Goal: Task Accomplishment & Management: Manage account settings

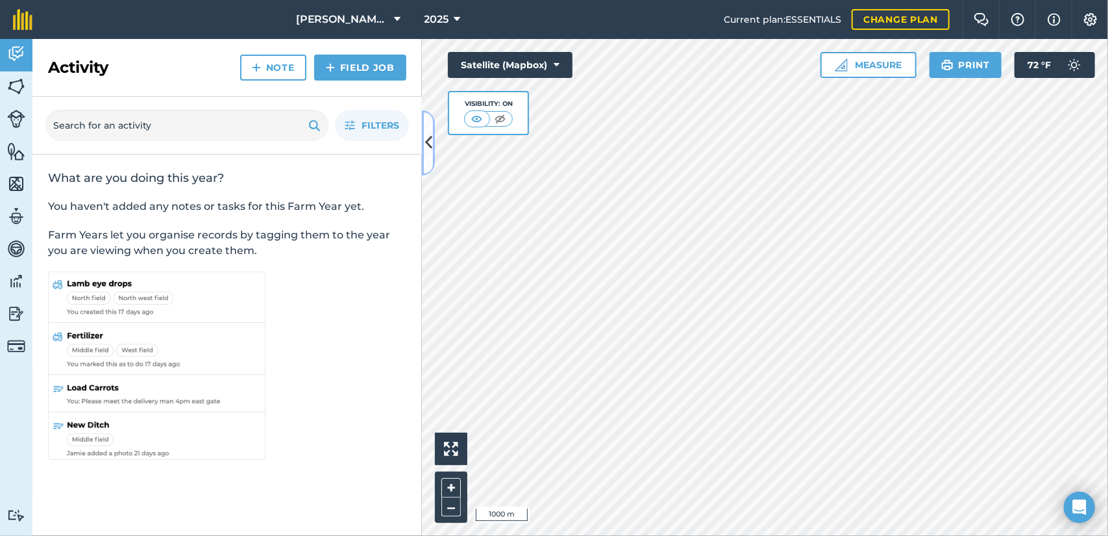
click at [427, 144] on icon at bounding box center [428, 142] width 7 height 23
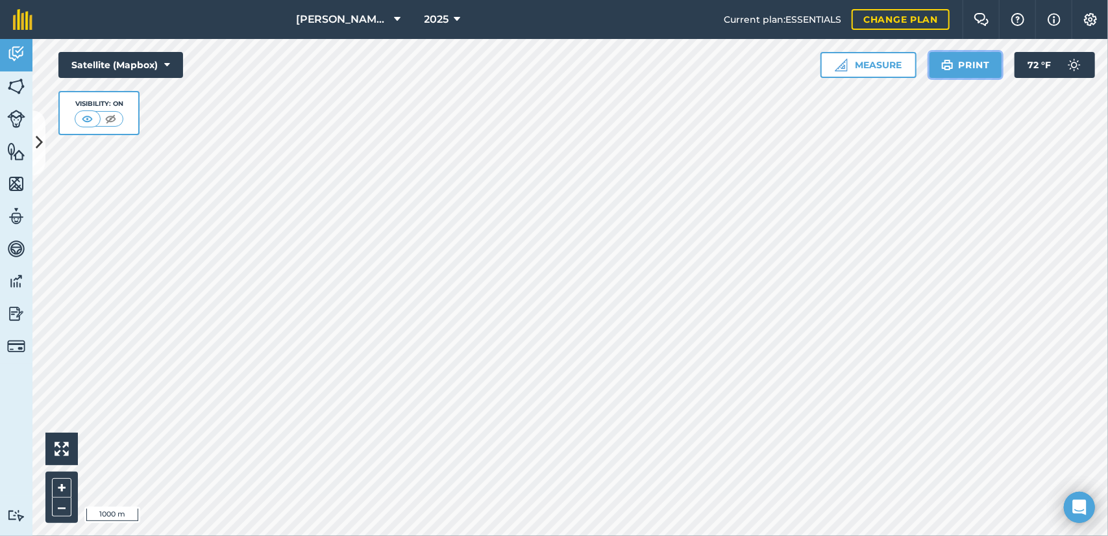
click at [974, 69] on button "Print" at bounding box center [966, 65] width 73 height 26
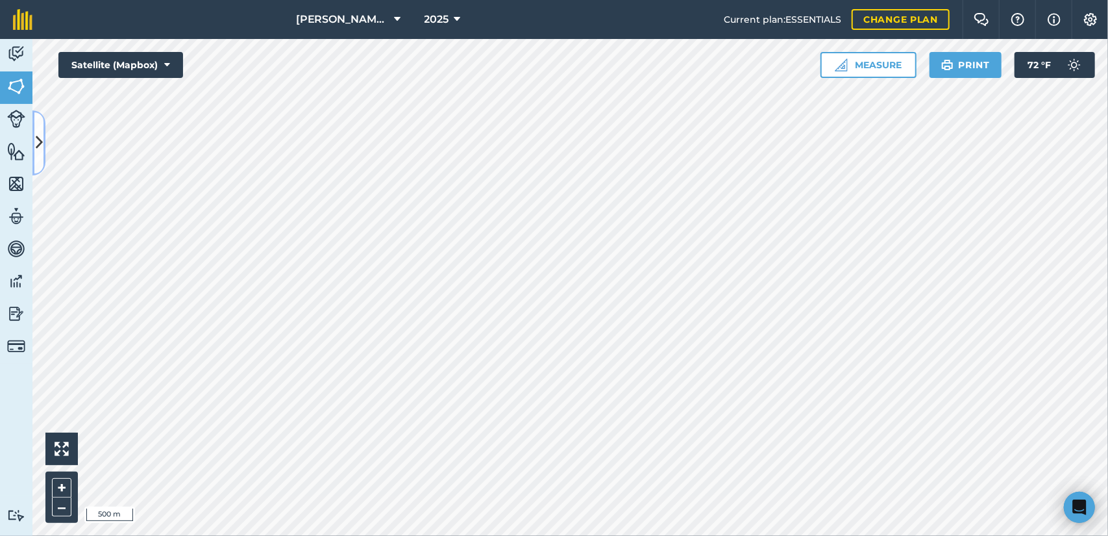
click at [42, 127] on button at bounding box center [38, 142] width 13 height 65
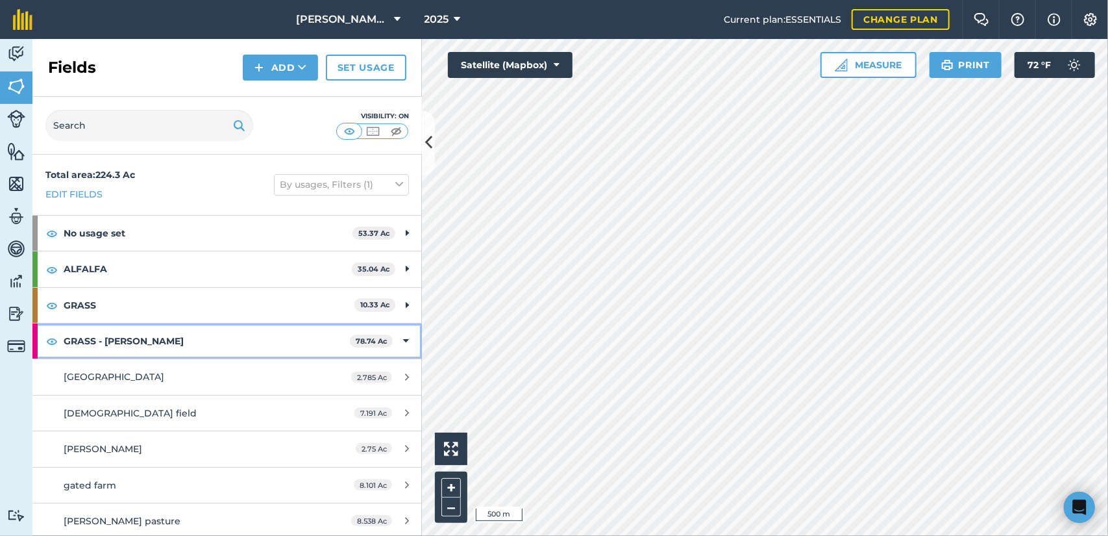
click at [270, 334] on strong "GRASS - CASADA" at bounding box center [207, 340] width 286 height 35
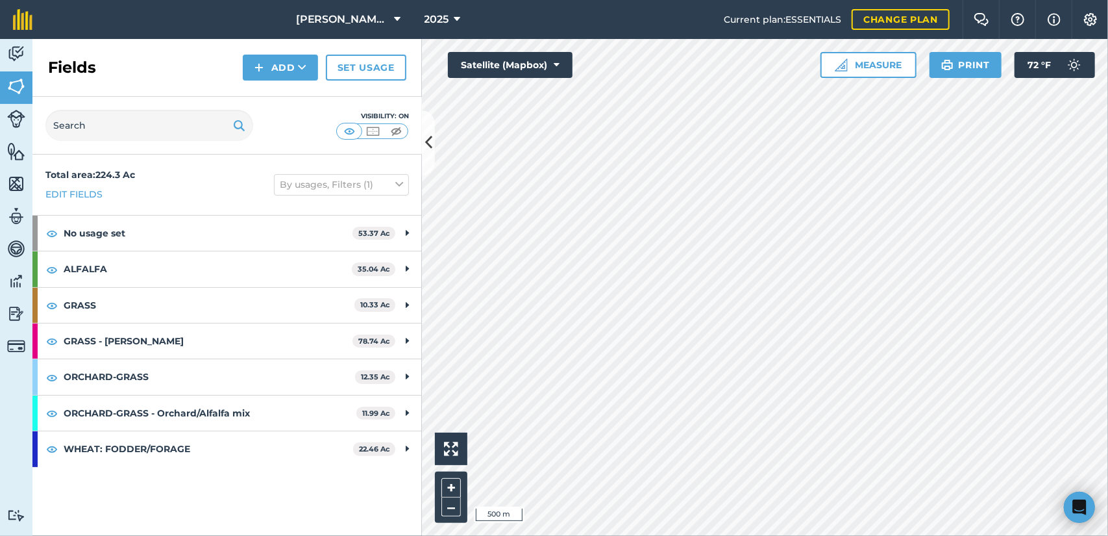
click at [247, 141] on div "Visibility: On" at bounding box center [226, 126] width 389 height 58
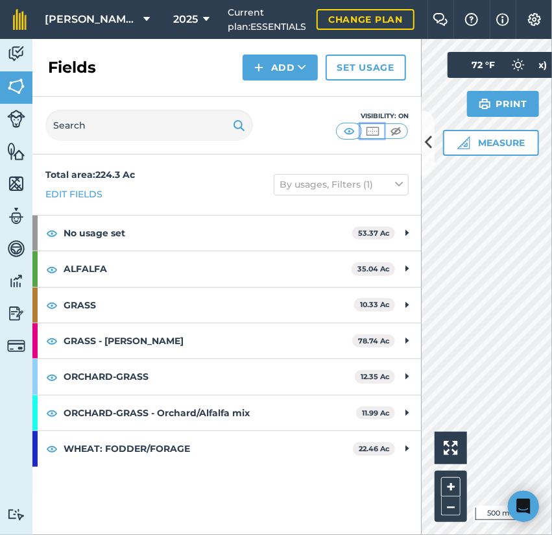
click at [366, 132] on img at bounding box center [373, 131] width 16 height 13
click at [356, 130] on img at bounding box center [349, 131] width 16 height 13
click at [297, 185] on button "By usages, Filters (1)" at bounding box center [341, 184] width 135 height 21
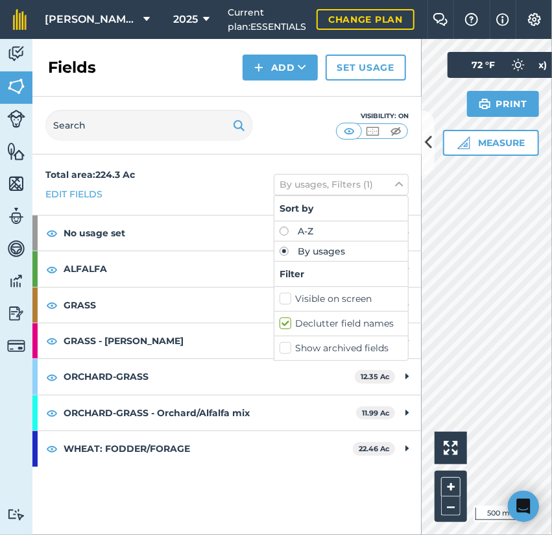
click at [301, 323] on label "Declutter field names" at bounding box center [341, 324] width 123 height 14
click at [288, 323] on input "Declutter field names" at bounding box center [284, 321] width 8 height 8
checkbox input "false"
click at [291, 347] on label "Show archived fields" at bounding box center [341, 348] width 123 height 14
click at [288, 347] on input "Show archived fields" at bounding box center [284, 345] width 8 height 8
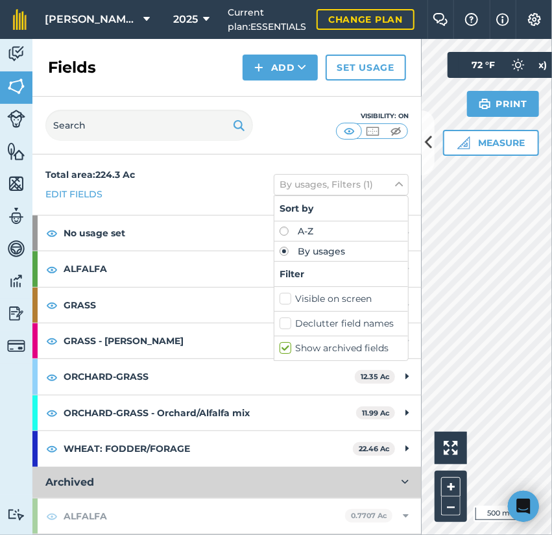
click at [302, 341] on label "Show archived fields" at bounding box center [341, 348] width 123 height 14
click at [288, 341] on input "Show archived fields" at bounding box center [284, 345] width 8 height 8
checkbox input "false"
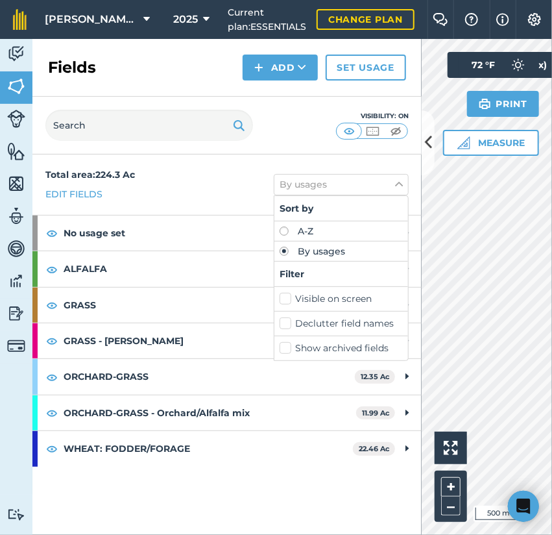
click at [305, 297] on label "Visible on screen" at bounding box center [341, 299] width 123 height 14
click at [288, 297] on input "Visible on screen" at bounding box center [284, 296] width 8 height 8
click at [304, 297] on label "Visible on screen" at bounding box center [341, 299] width 123 height 14
click at [288, 297] on input "Visible on screen" at bounding box center [284, 296] width 8 height 8
click at [304, 297] on label "Visible on screen" at bounding box center [341, 299] width 123 height 14
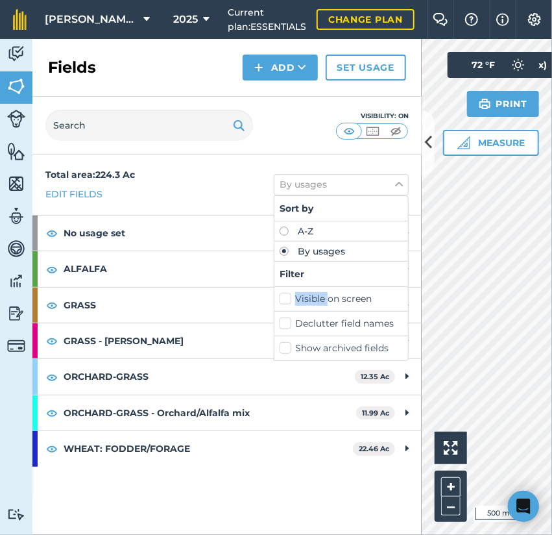
click at [288, 297] on input "Visible on screen" at bounding box center [284, 296] width 8 height 8
checkbox input "true"
click at [234, 173] on div "Total area : 224.3 Ac Edit fields By usages, Filters (1) Sort by A-Z By usages …" at bounding box center [226, 184] width 389 height 60
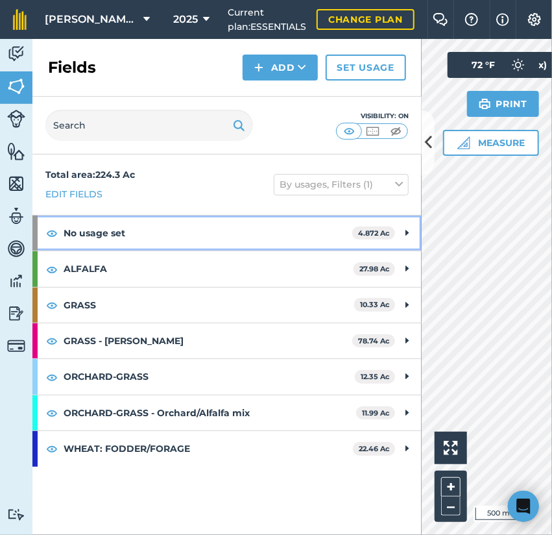
click at [116, 216] on strong "No usage set" at bounding box center [208, 233] width 289 height 35
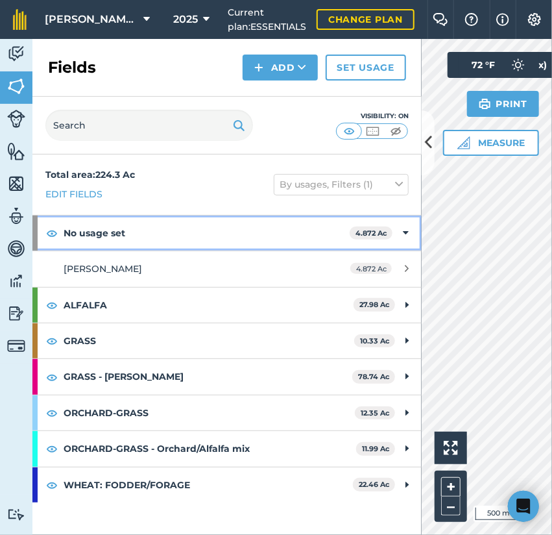
click at [206, 232] on strong "No usage set" at bounding box center [207, 233] width 286 height 35
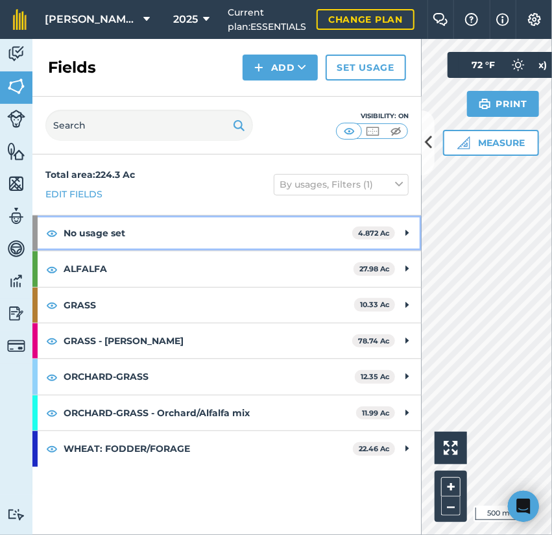
click at [191, 236] on strong "No usage set" at bounding box center [208, 233] width 289 height 35
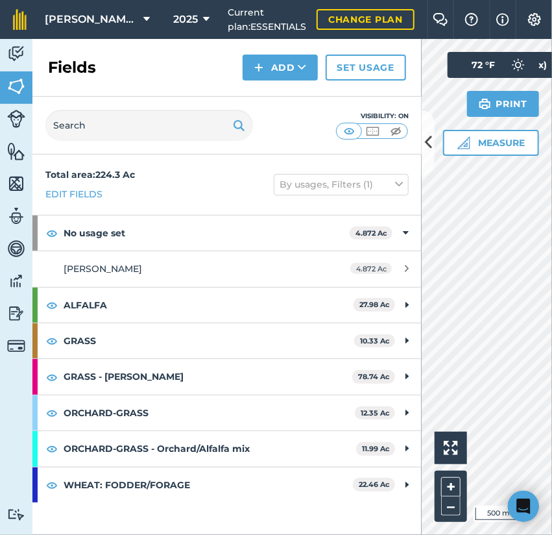
click at [160, 210] on div "Total area : 224.3 Ac Edit fields By usages, Filters (1)" at bounding box center [226, 184] width 389 height 60
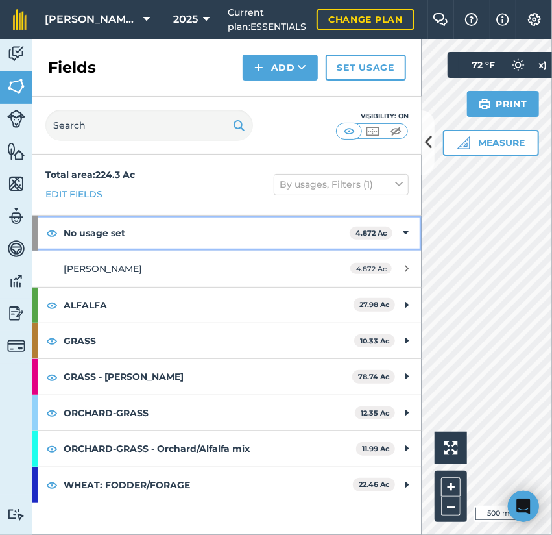
click at [158, 236] on strong "No usage set" at bounding box center [207, 233] width 286 height 35
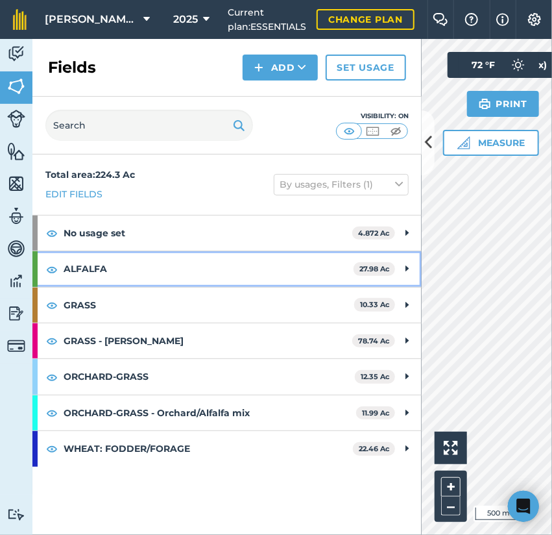
click at [149, 274] on strong "ALFALFA" at bounding box center [209, 268] width 290 height 35
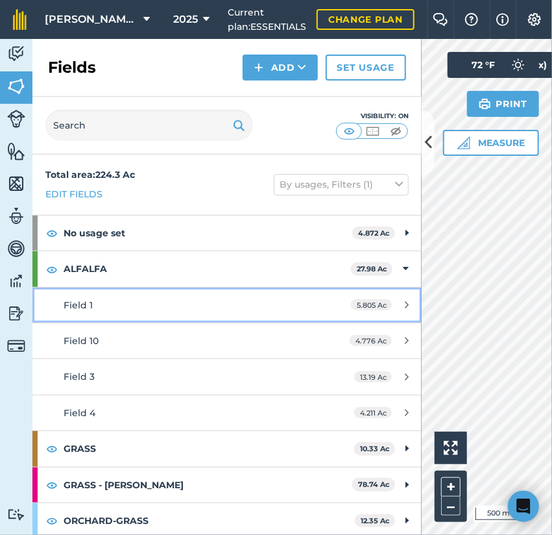
click at [215, 303] on div "Field 1" at bounding box center [186, 305] width 244 height 14
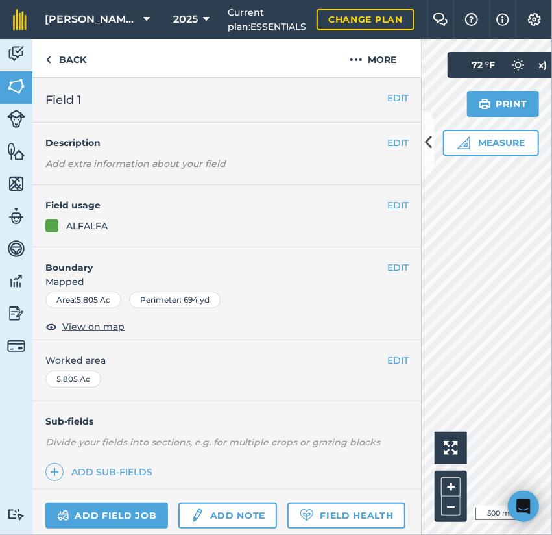
click at [421, 259] on div "Activity Fields Livestock Features Maps Team Vehicles Data Reporting Billing Tu…" at bounding box center [276, 287] width 552 height 496
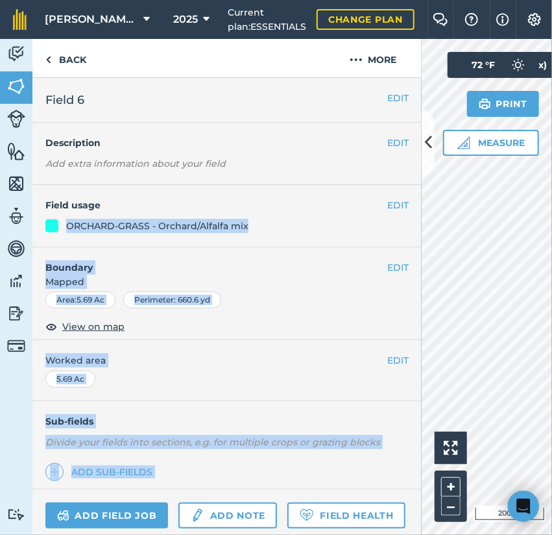
click at [497, 197] on div "Activity Fields Livestock Features Maps Team Vehicles Data Reporting Billing Tu…" at bounding box center [276, 287] width 552 height 496
click at [431, 162] on button at bounding box center [428, 142] width 13 height 65
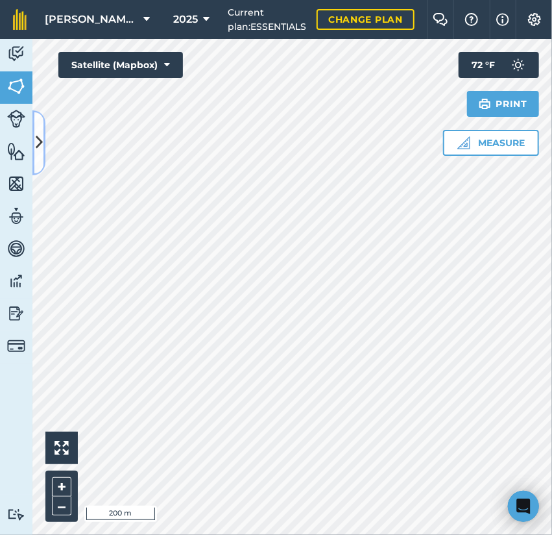
click at [40, 149] on icon at bounding box center [39, 142] width 7 height 23
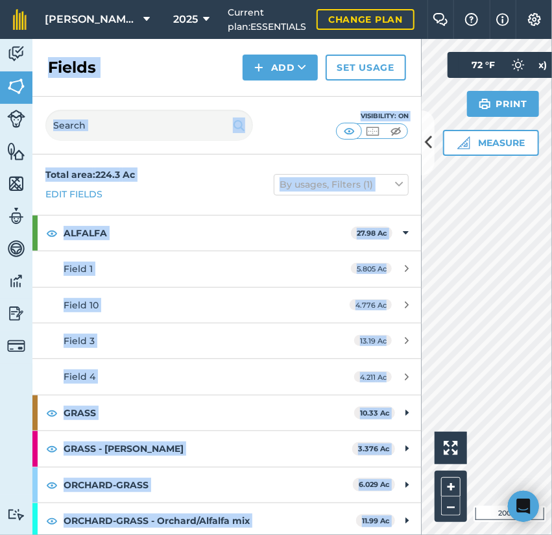
click at [275, 130] on div "Visibility: On" at bounding box center [226, 126] width 389 height 58
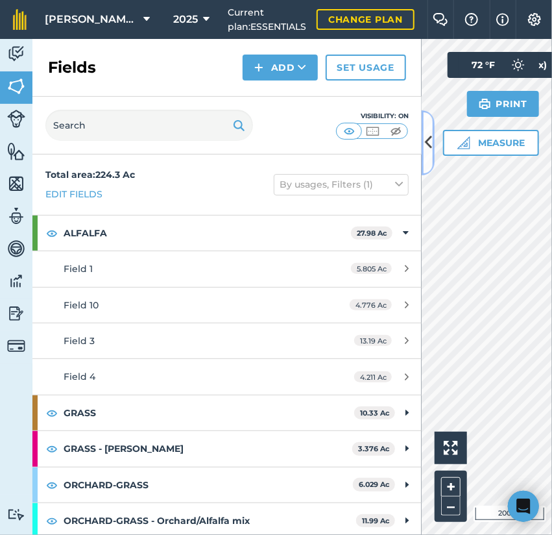
click at [423, 149] on button at bounding box center [428, 142] width 13 height 65
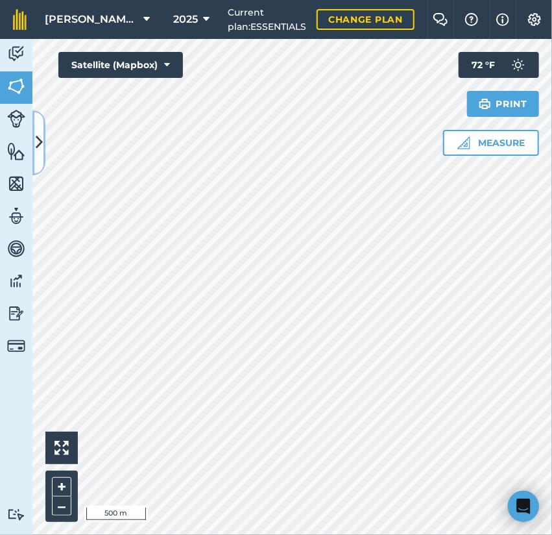
click at [40, 130] on button at bounding box center [38, 142] width 13 height 65
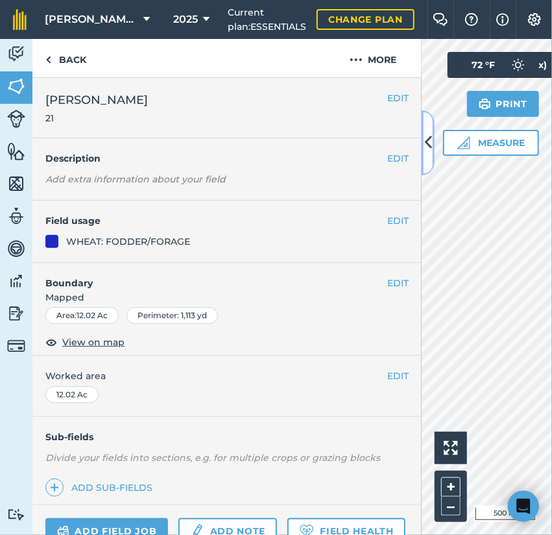
click at [432, 149] on icon at bounding box center [428, 142] width 7 height 23
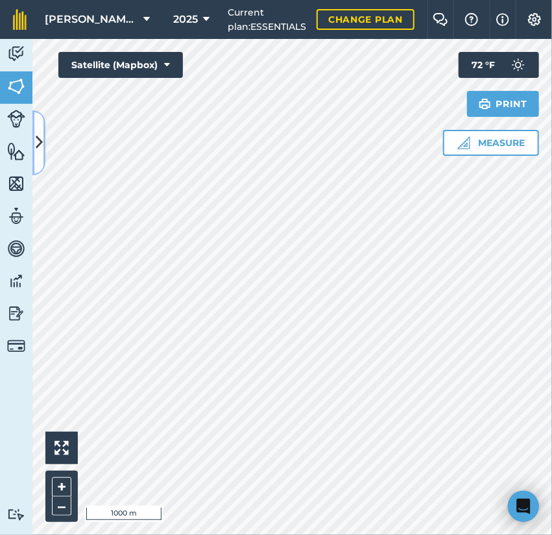
click at [36, 142] on icon at bounding box center [39, 142] width 7 height 23
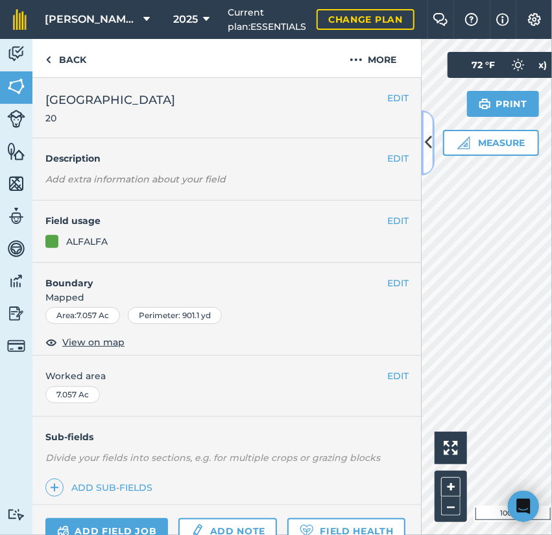
click at [427, 158] on button at bounding box center [428, 142] width 13 height 65
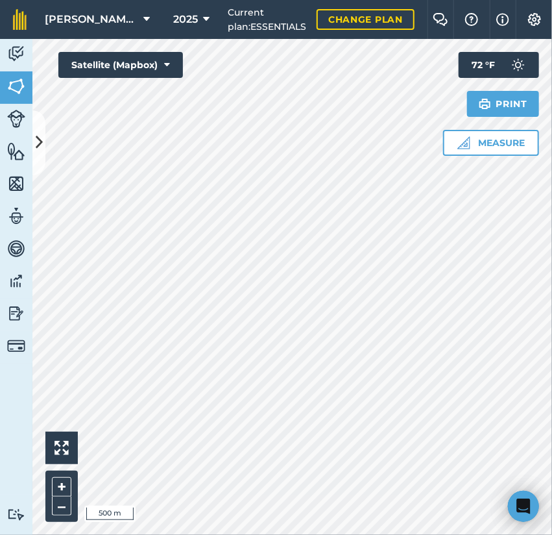
click at [310, 332] on div at bounding box center [292, 287] width 520 height 496
click at [44, 140] on button at bounding box center [38, 142] width 13 height 65
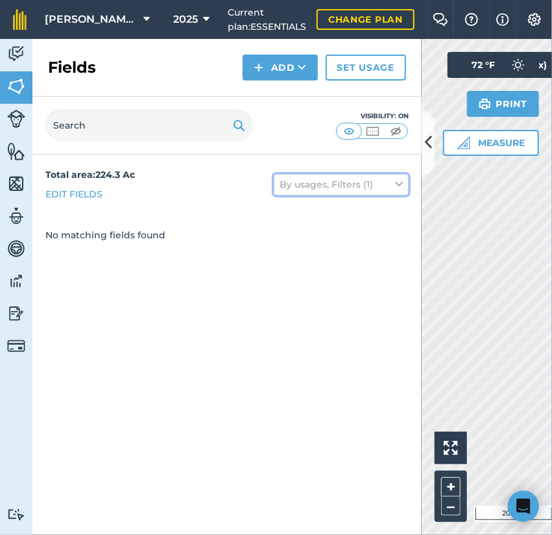
click at [371, 180] on button "By usages, Filters (1)" at bounding box center [341, 184] width 135 height 21
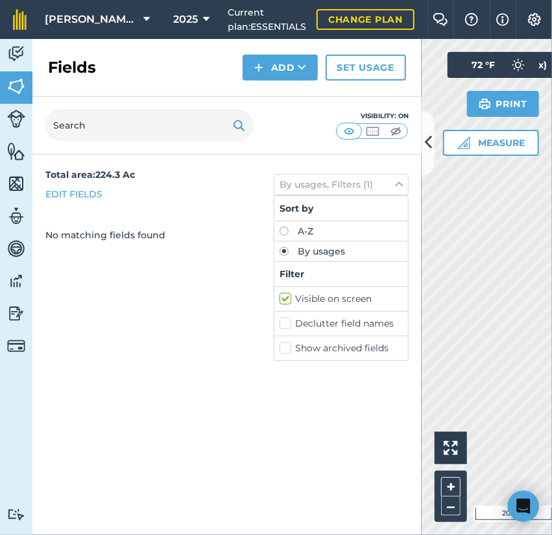
click at [340, 349] on label "Show archived fields" at bounding box center [341, 348] width 123 height 14
click at [288, 349] on input "Show archived fields" at bounding box center [284, 345] width 8 height 8
checkbox input "true"
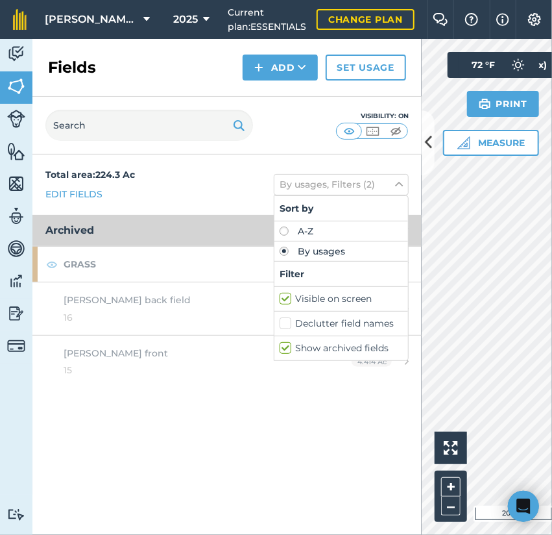
click at [177, 207] on div "Total area : 224.3 Ac Edit fields By usages, Filters (2) Sort by A-Z By usages …" at bounding box center [226, 184] width 389 height 60
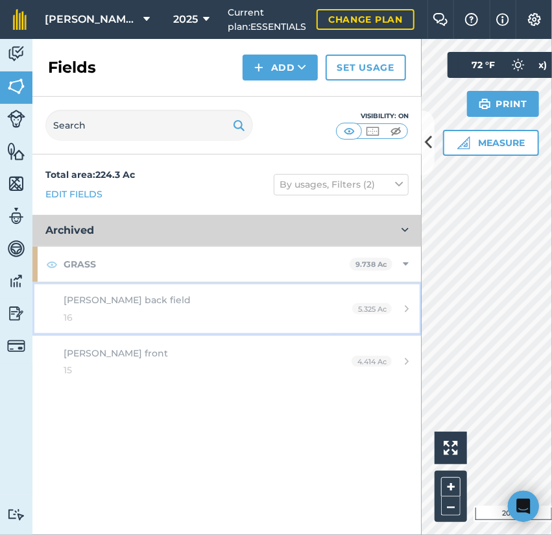
click at [232, 296] on div "myers back field 16" at bounding box center [186, 309] width 244 height 32
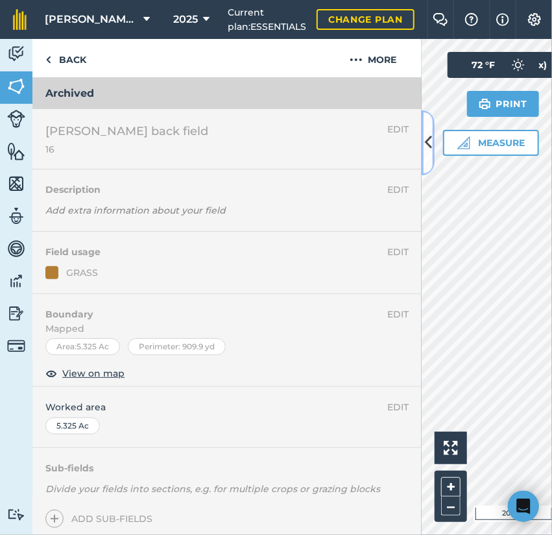
click at [432, 158] on button at bounding box center [428, 142] width 13 height 65
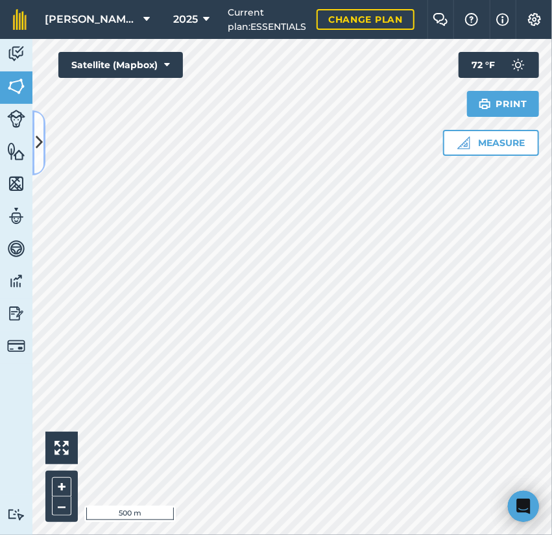
click at [39, 141] on icon at bounding box center [39, 142] width 7 height 23
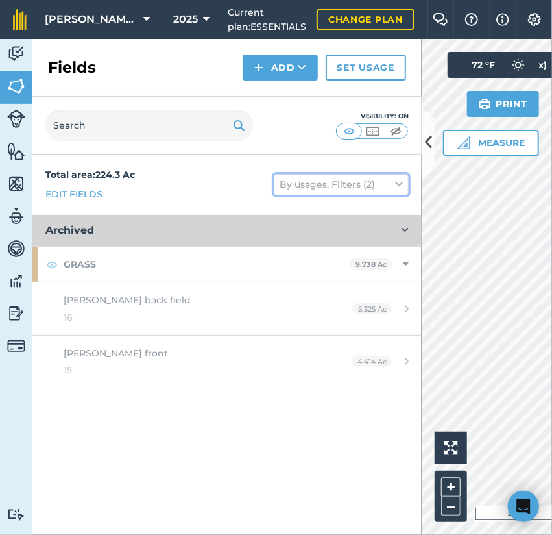
click at [389, 181] on button "By usages, Filters (2)" at bounding box center [341, 184] width 135 height 21
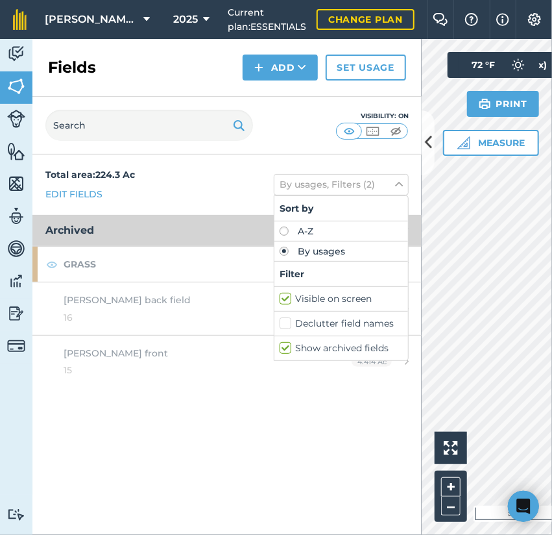
click at [292, 350] on label "Show archived fields" at bounding box center [341, 348] width 123 height 14
click at [288, 350] on input "Show archived fields" at bounding box center [284, 345] width 8 height 8
checkbox input "false"
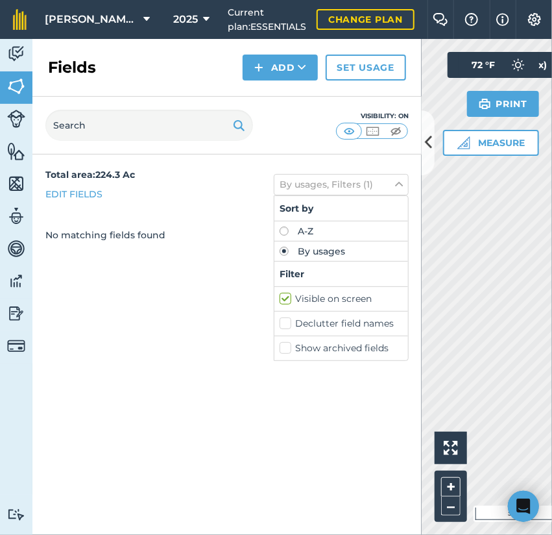
click at [184, 215] on div "No matching fields found" at bounding box center [226, 235] width 389 height 40
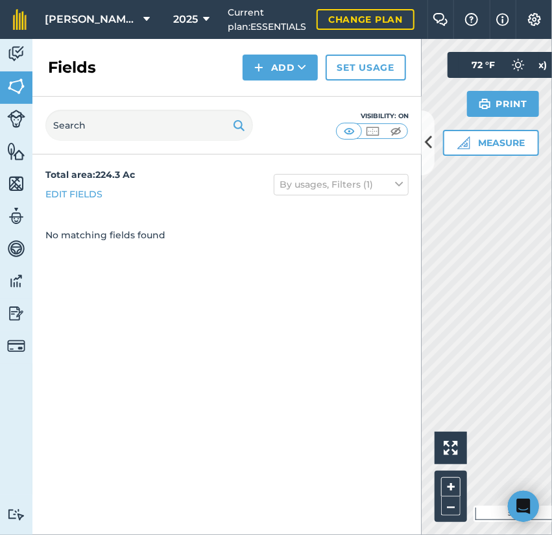
click at [112, 173] on strong "Total area : 224.3 Ac" at bounding box center [90, 175] width 90 height 12
click at [103, 188] on div "Total area : 224.3 Ac Edit fields" at bounding box center [90, 184] width 90 height 34
click at [17, 92] on img at bounding box center [16, 86] width 18 height 19
click at [19, 123] on img at bounding box center [16, 119] width 18 height 18
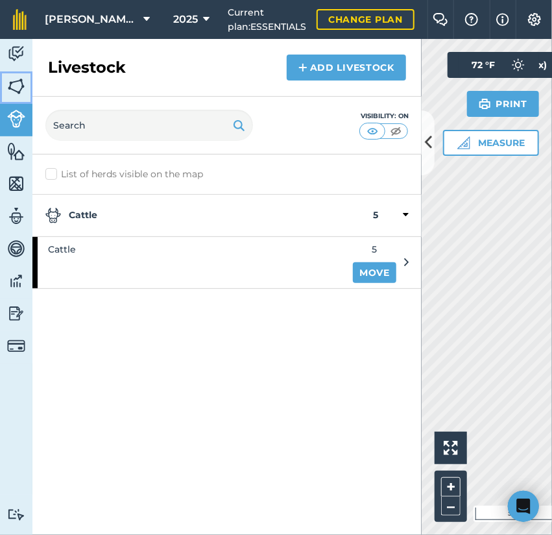
click at [19, 102] on link "Fields" at bounding box center [16, 87] width 32 height 32
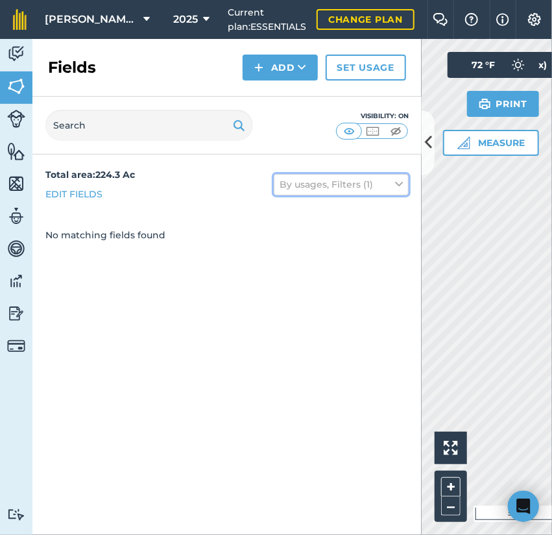
click at [352, 188] on button "By usages, Filters (1)" at bounding box center [341, 184] width 135 height 21
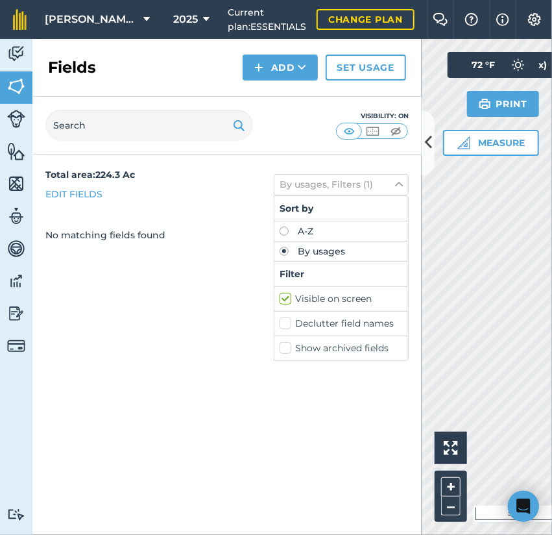
click at [310, 229] on label "A-Z" at bounding box center [341, 231] width 123 height 9
radio input "true"
click at [290, 301] on label "Visible on screen" at bounding box center [341, 299] width 123 height 14
click at [288, 301] on input "Visible on screen" at bounding box center [284, 296] width 8 height 8
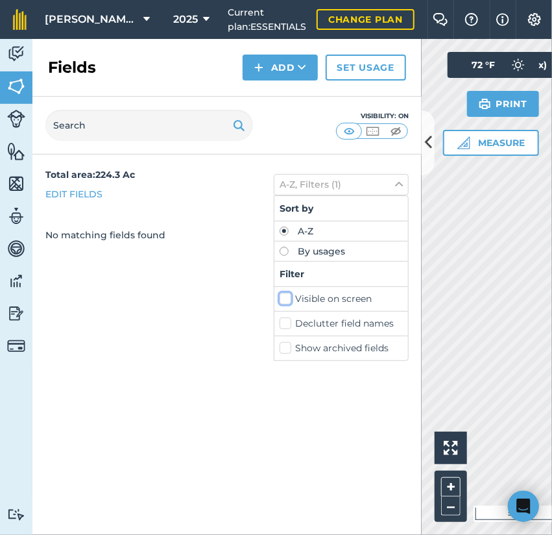
checkbox input "false"
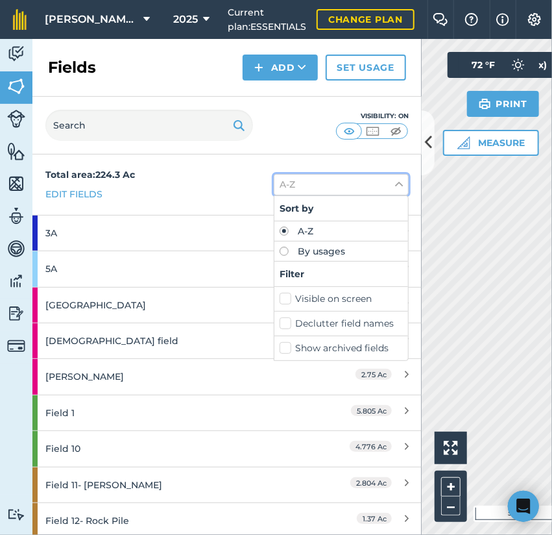
click at [297, 190] on button "A-Z" at bounding box center [341, 184] width 135 height 21
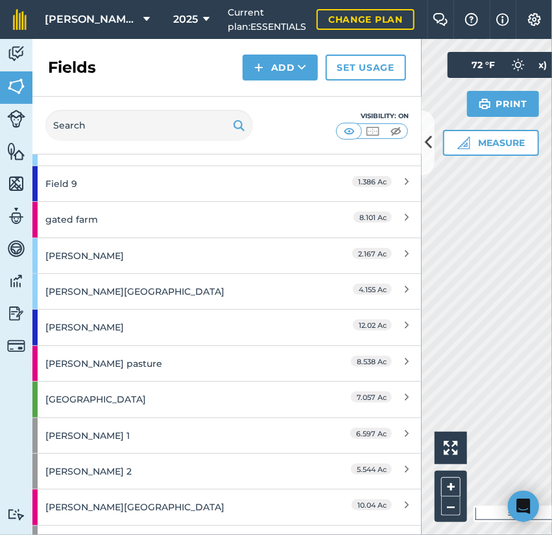
scroll to position [714, 0]
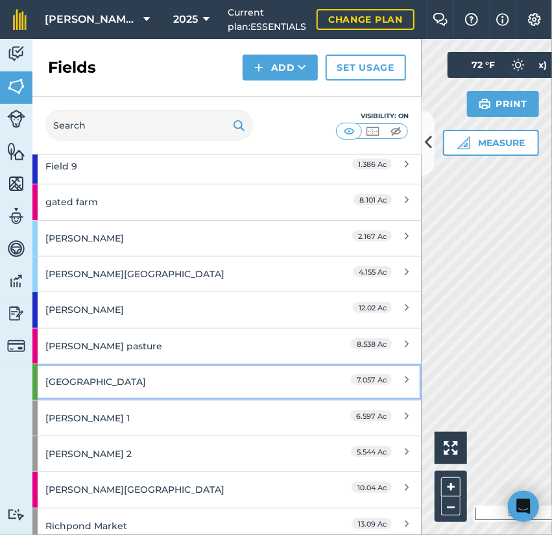
click at [161, 373] on div "Nashville road" at bounding box center [170, 381] width 251 height 35
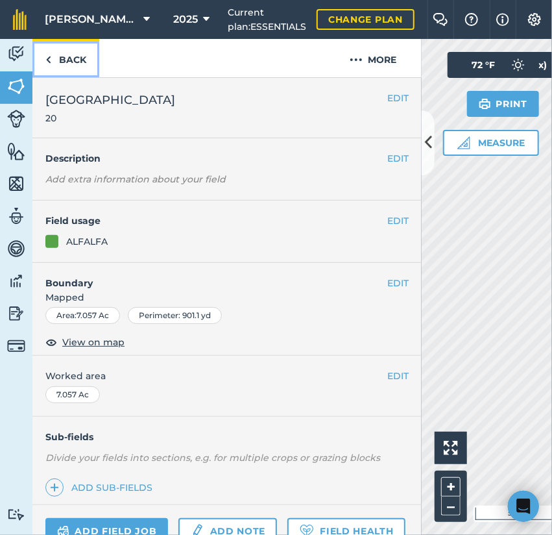
click at [39, 54] on link "Back" at bounding box center [65, 58] width 67 height 38
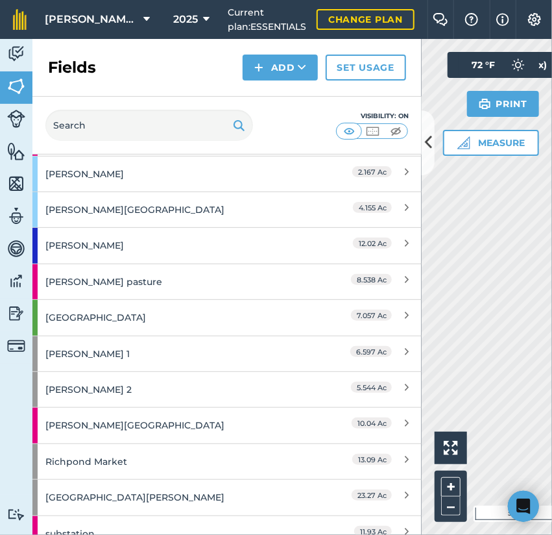
scroll to position [779, 0]
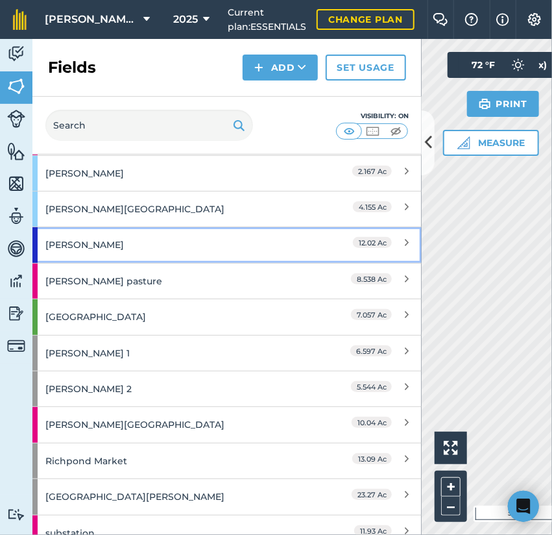
click at [123, 237] on div "Morris Duff" at bounding box center [170, 244] width 251 height 35
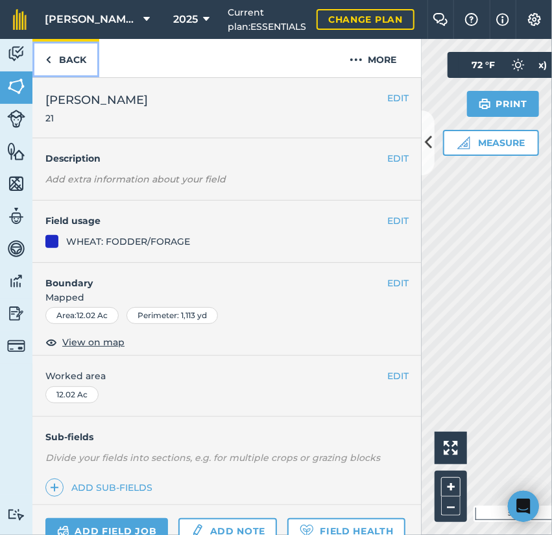
click at [75, 49] on link "Back" at bounding box center [65, 58] width 67 height 38
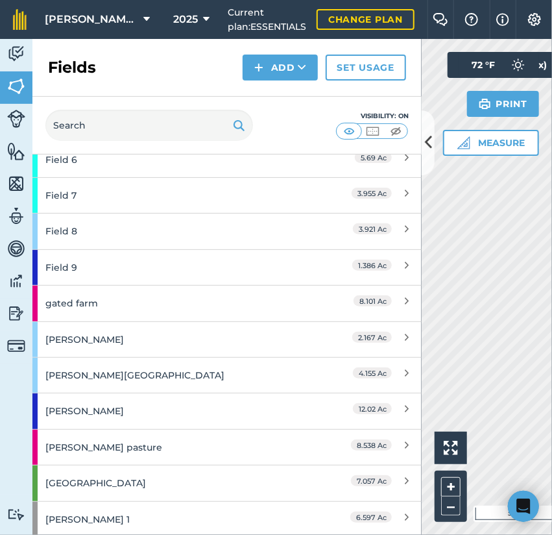
scroll to position [649, 0]
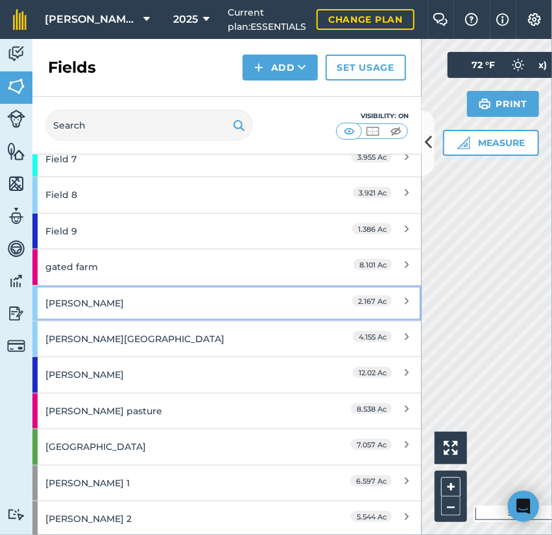
click at [173, 304] on div "Kelly backfield" at bounding box center [170, 303] width 251 height 35
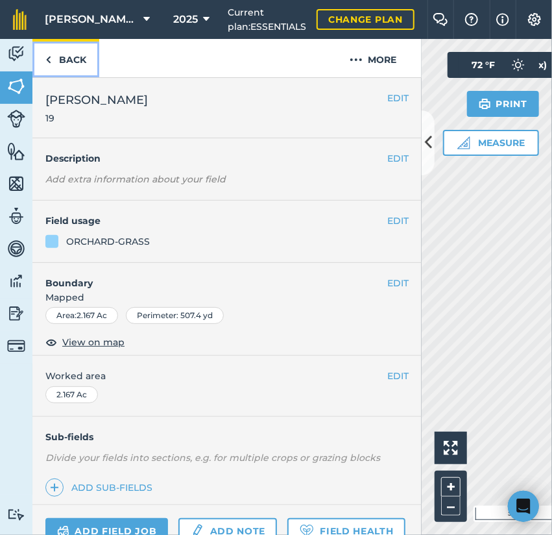
click at [75, 63] on link "Back" at bounding box center [65, 58] width 67 height 38
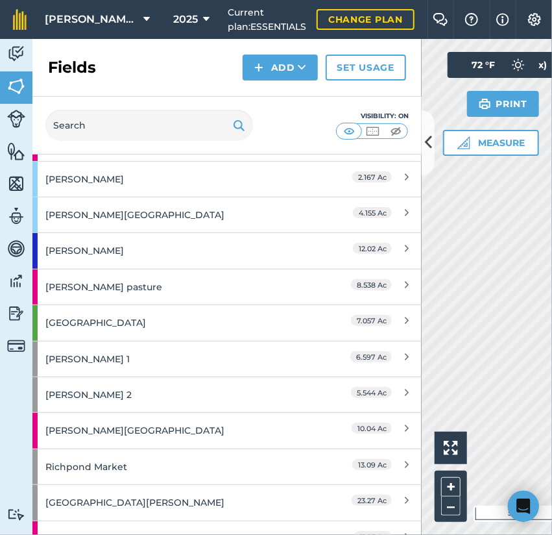
scroll to position [779, 0]
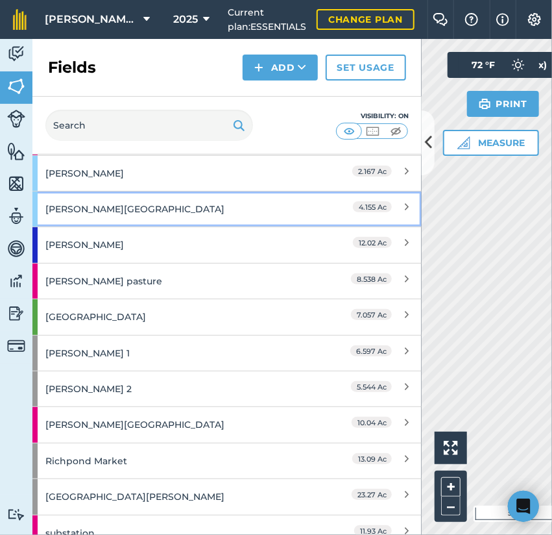
click at [138, 201] on div "Kelly Entry Field" at bounding box center [170, 208] width 251 height 35
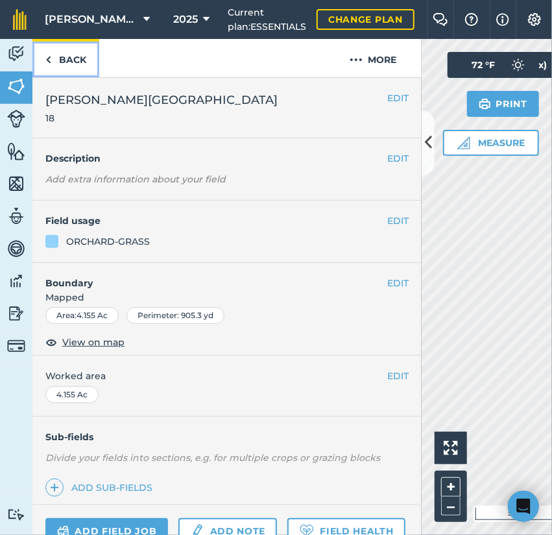
click at [84, 41] on link "Back" at bounding box center [65, 58] width 67 height 38
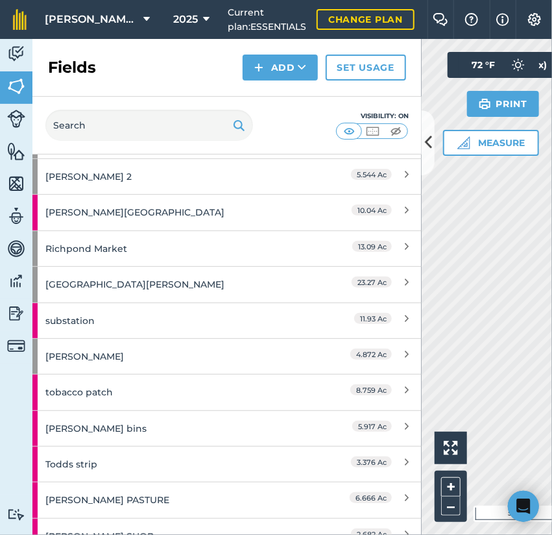
scroll to position [1002, 0]
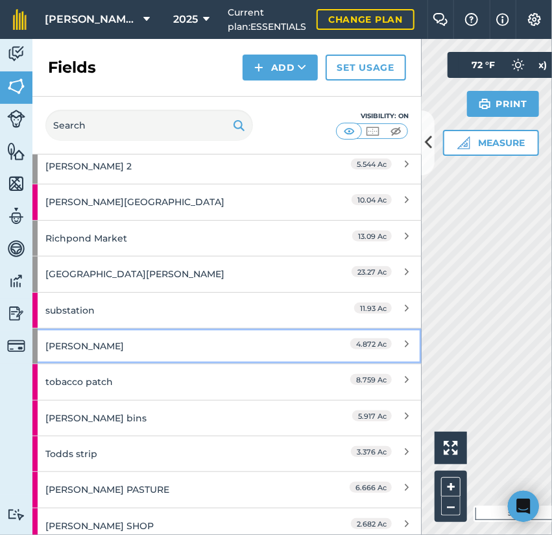
click at [193, 338] on div "Tinius" at bounding box center [170, 345] width 251 height 35
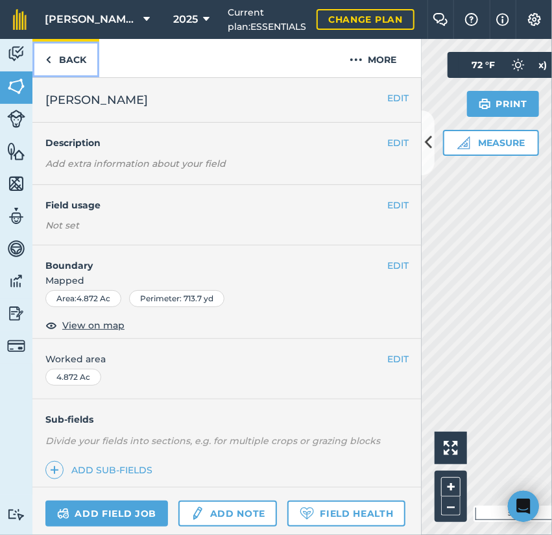
click at [69, 72] on link "Back" at bounding box center [65, 58] width 67 height 38
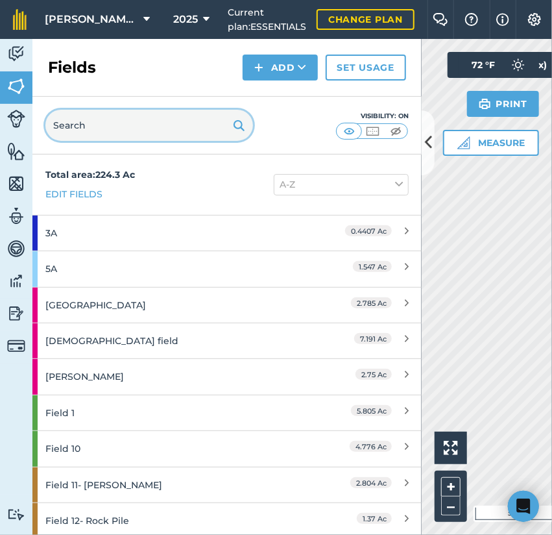
click at [126, 133] on input "text" at bounding box center [149, 125] width 208 height 31
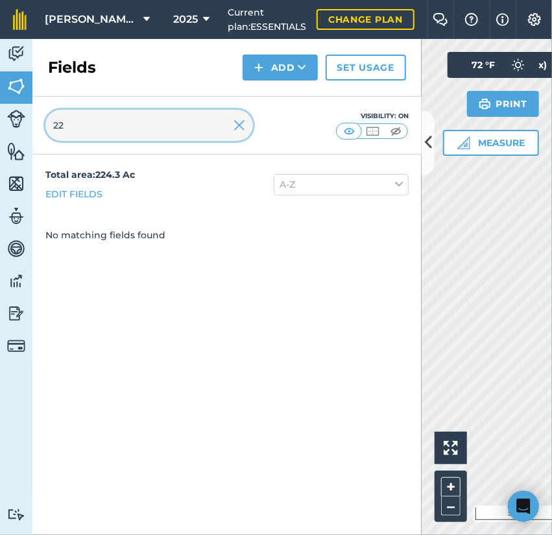
type input "2"
type input "1"
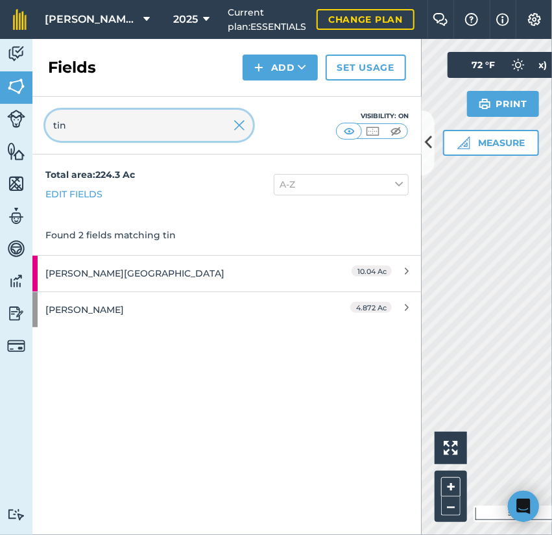
type input "tin"
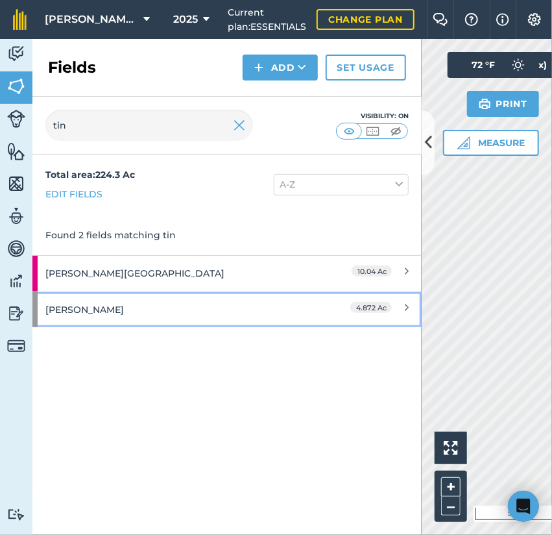
click at [123, 308] on div "Tinius" at bounding box center [170, 309] width 251 height 35
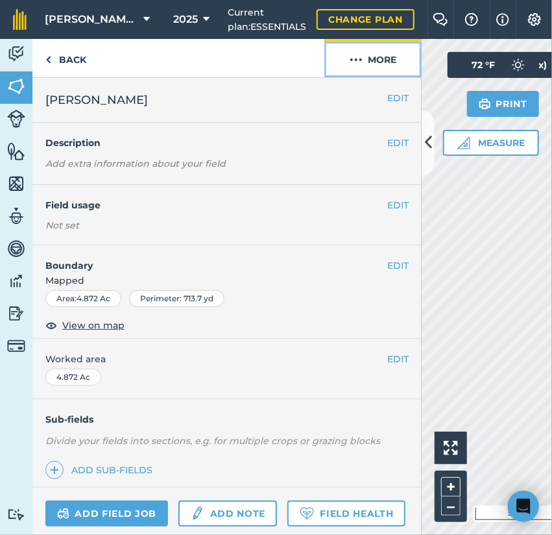
click at [366, 45] on button "More" at bounding box center [373, 58] width 97 height 38
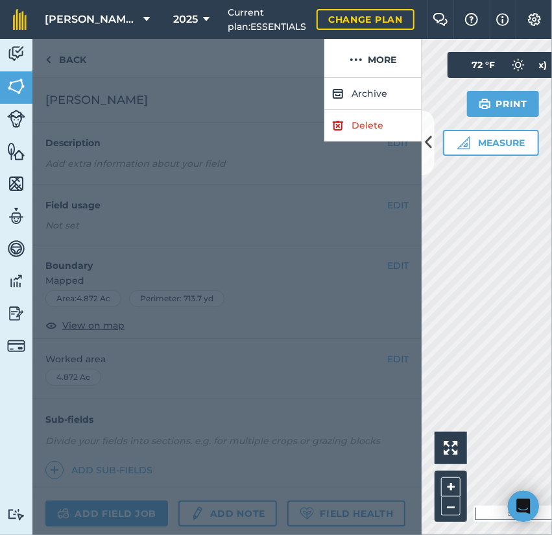
click at [323, 50] on div at bounding box center [178, 58] width 292 height 39
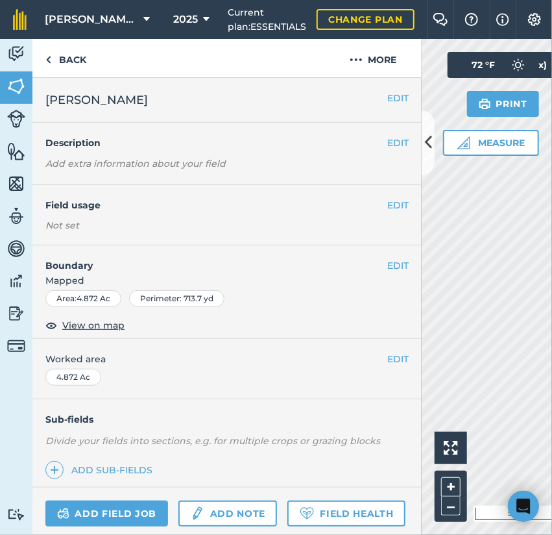
click at [391, 90] on div "EDIT Tinius" at bounding box center [226, 100] width 389 height 45
click at [391, 97] on button "EDIT" at bounding box center [398, 98] width 21 height 14
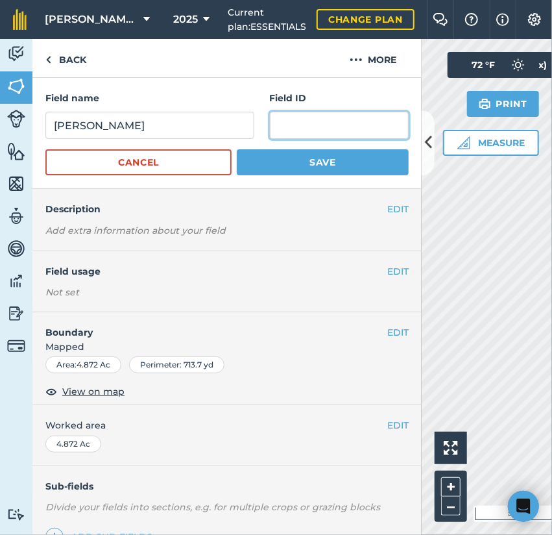
click at [272, 127] on input "text" at bounding box center [339, 125] width 139 height 27
type input "17"
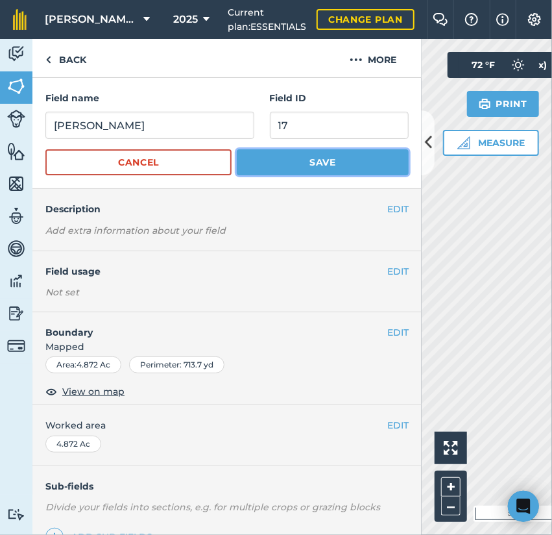
click at [320, 155] on button "Save" at bounding box center [323, 162] width 172 height 26
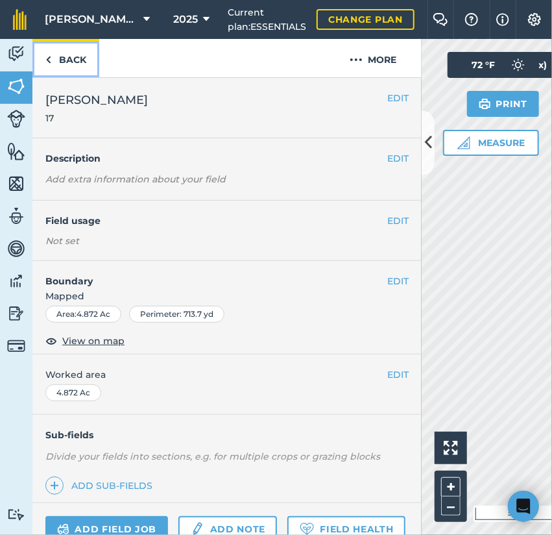
click at [91, 53] on link "Back" at bounding box center [65, 58] width 67 height 38
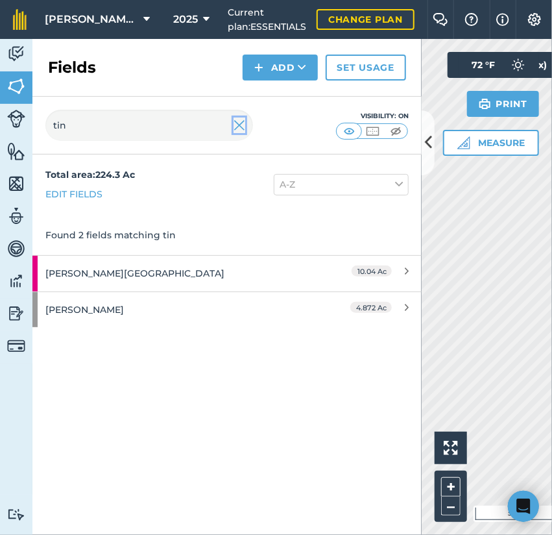
drag, startPoint x: 234, startPoint y: 124, endPoint x: 222, endPoint y: 125, distance: 12.4
click at [235, 124] on img at bounding box center [240, 125] width 12 height 16
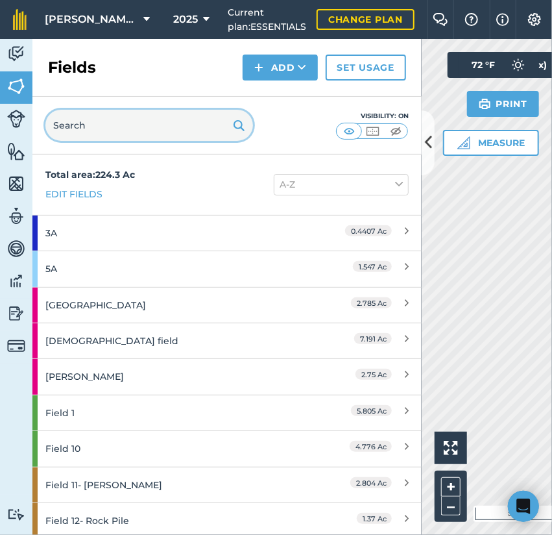
click at [211, 125] on input "text" at bounding box center [149, 125] width 208 height 31
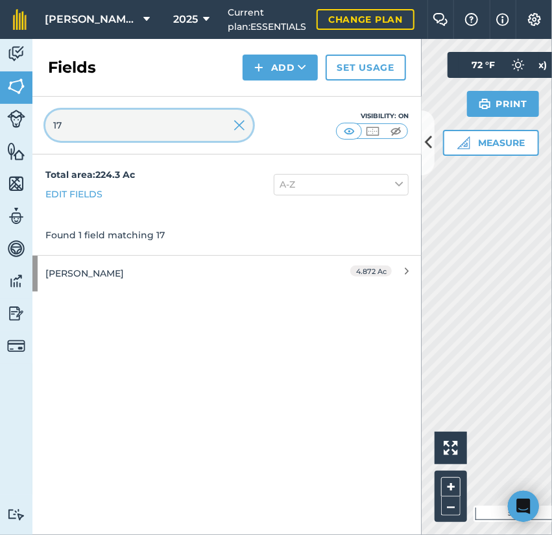
type input "1"
type input "2"
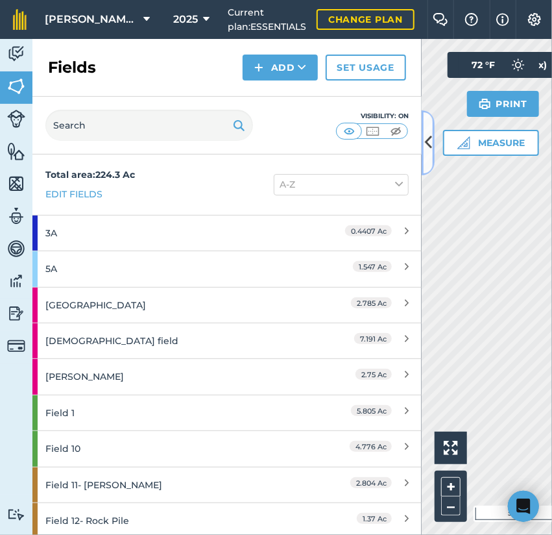
click at [429, 156] on button at bounding box center [428, 142] width 13 height 65
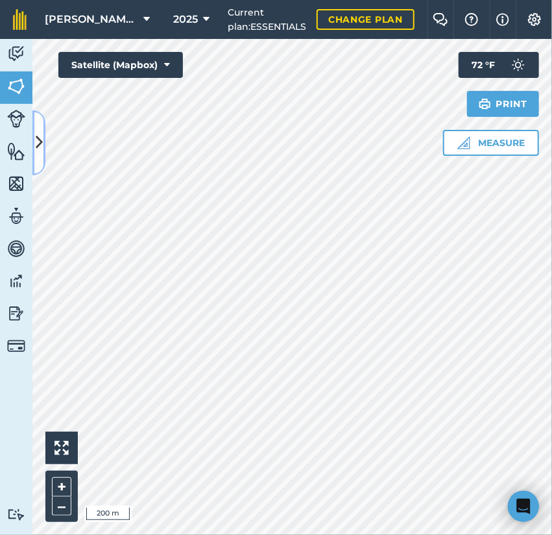
click at [40, 128] on button at bounding box center [38, 142] width 13 height 65
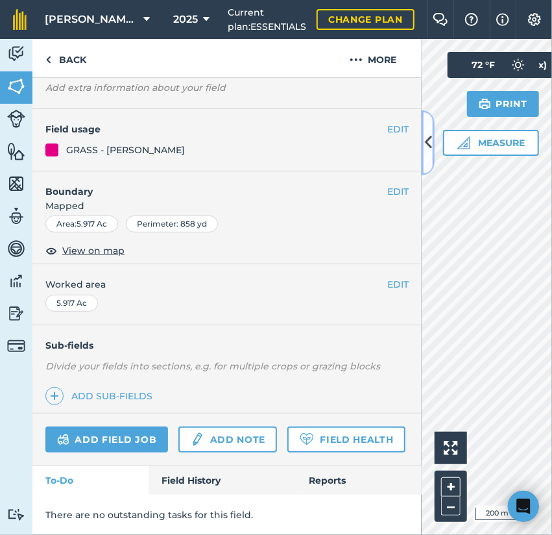
scroll to position [109, 0]
click at [288, 434] on link "Field Health" at bounding box center [346, 439] width 117 height 26
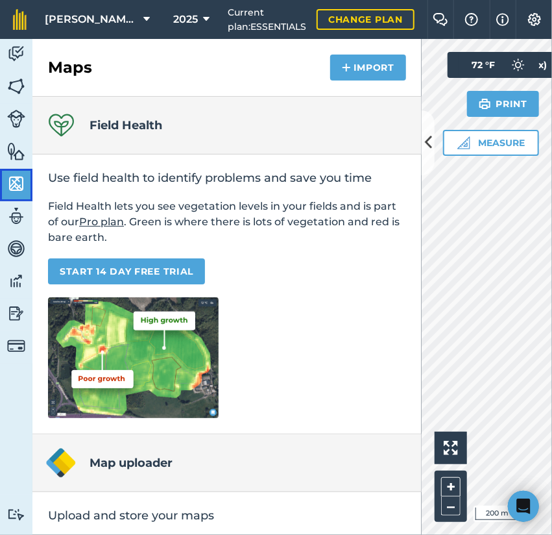
click at [19, 178] on img at bounding box center [16, 183] width 18 height 19
click at [18, 146] on img at bounding box center [16, 151] width 18 height 19
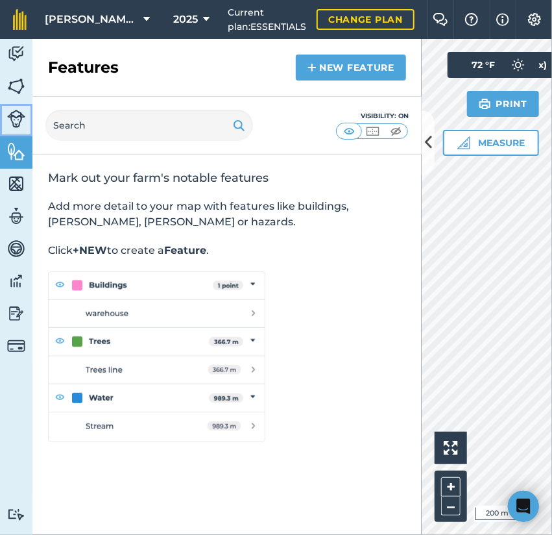
click at [19, 129] on link "Livestock" at bounding box center [16, 120] width 32 height 32
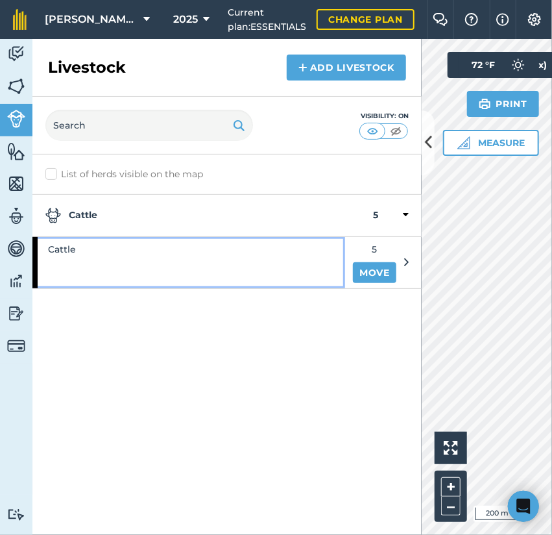
click at [154, 264] on div "Cattle" at bounding box center [188, 262] width 313 height 51
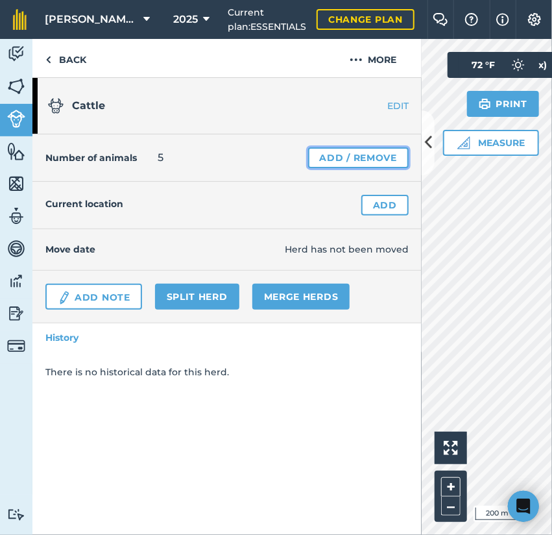
click at [371, 165] on link "Add / Remove" at bounding box center [358, 157] width 101 height 21
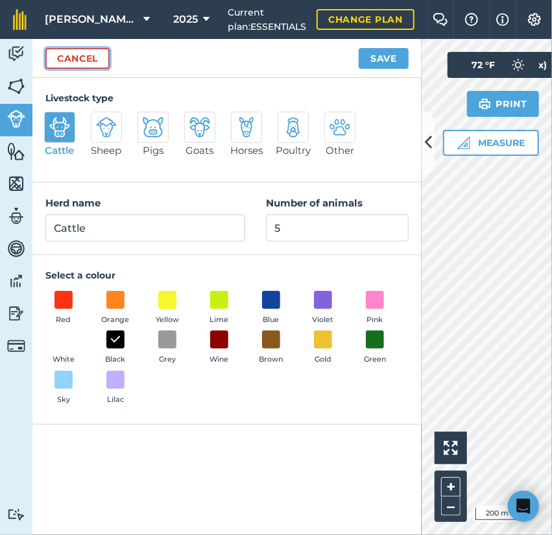
click at [92, 62] on link "Cancel" at bounding box center [77, 58] width 64 height 21
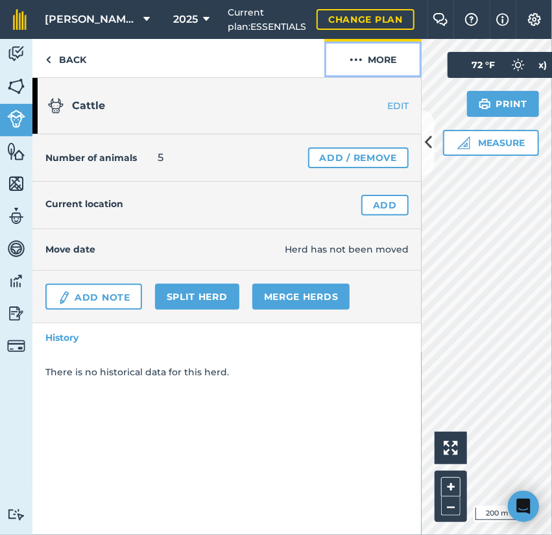
click at [396, 64] on button "More" at bounding box center [373, 58] width 97 height 38
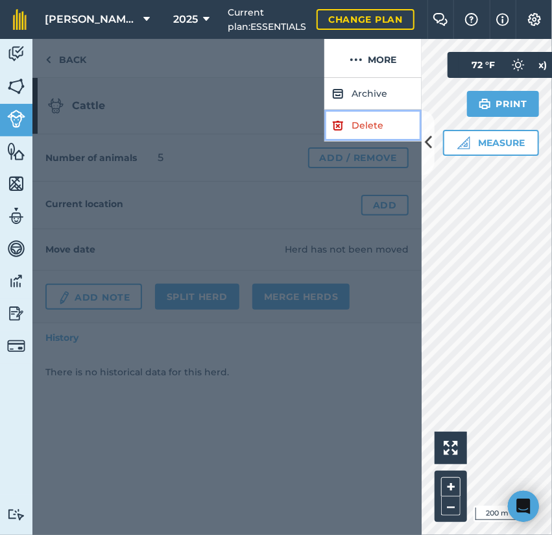
click at [362, 124] on link "Delete" at bounding box center [373, 126] width 97 height 32
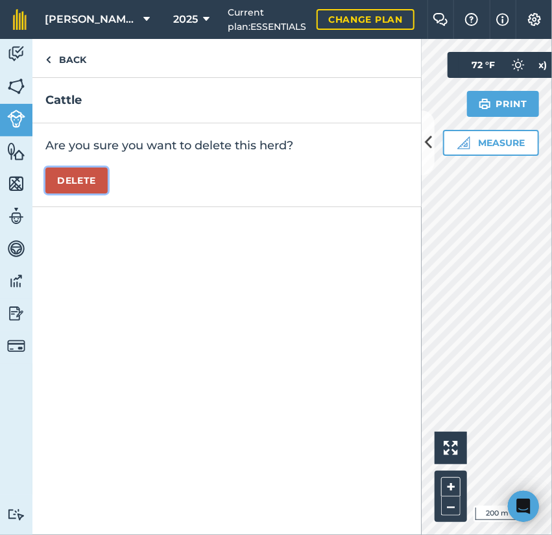
click at [91, 171] on button "Delete" at bounding box center [76, 180] width 62 height 26
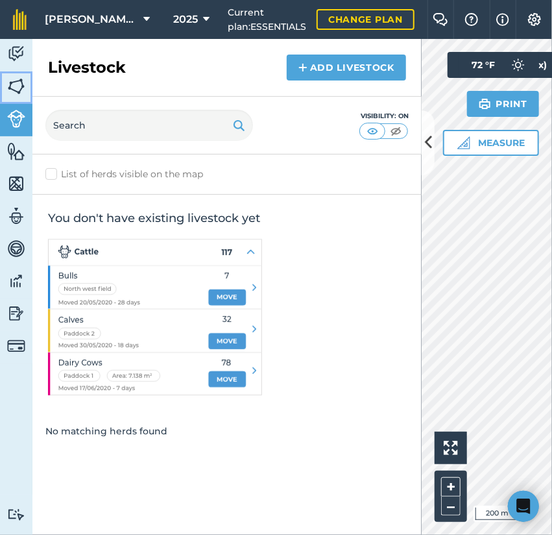
click at [23, 85] on img at bounding box center [16, 86] width 18 height 19
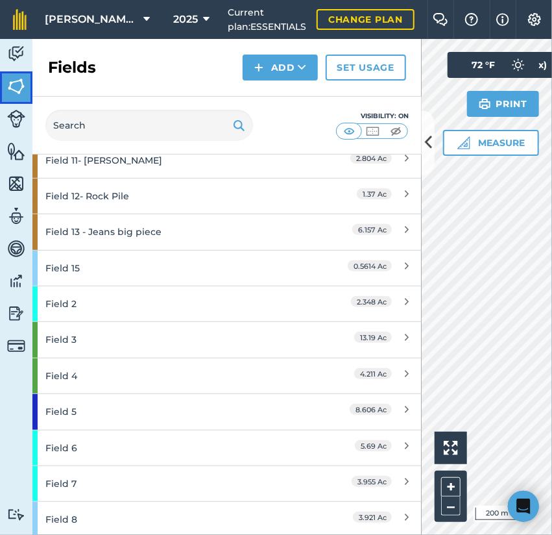
scroll to position [389, 0]
